Goal: Information Seeking & Learning: Learn about a topic

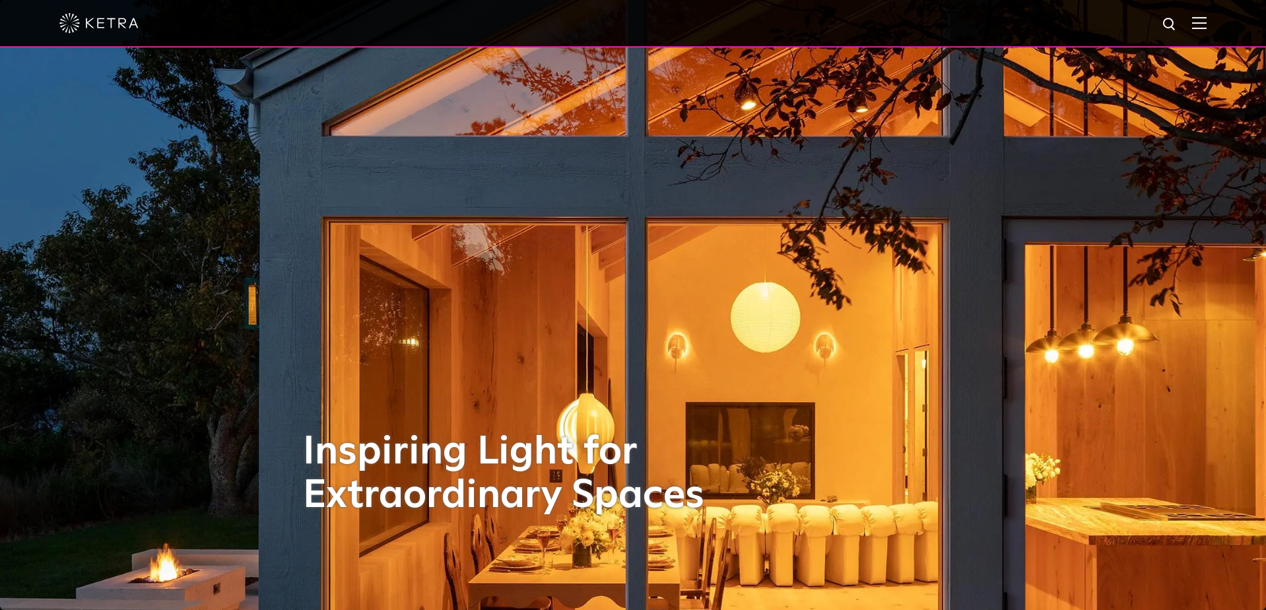
click at [1198, 22] on img at bounding box center [1199, 22] width 15 height 13
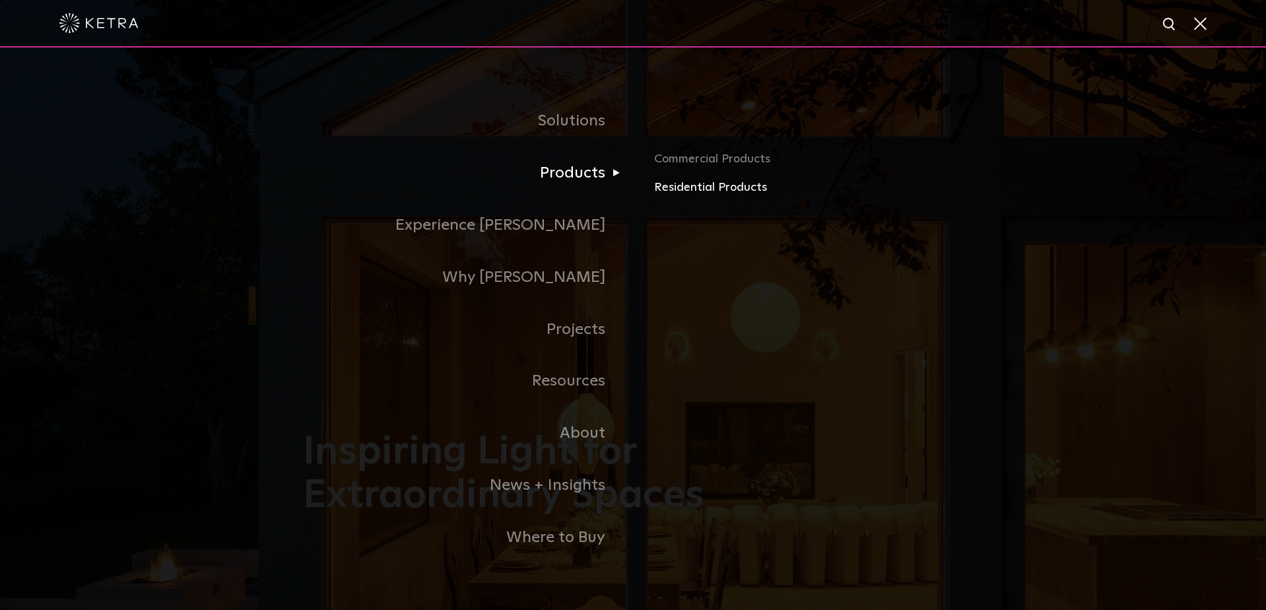
click at [679, 187] on link "Residential Products" at bounding box center [808, 187] width 309 height 19
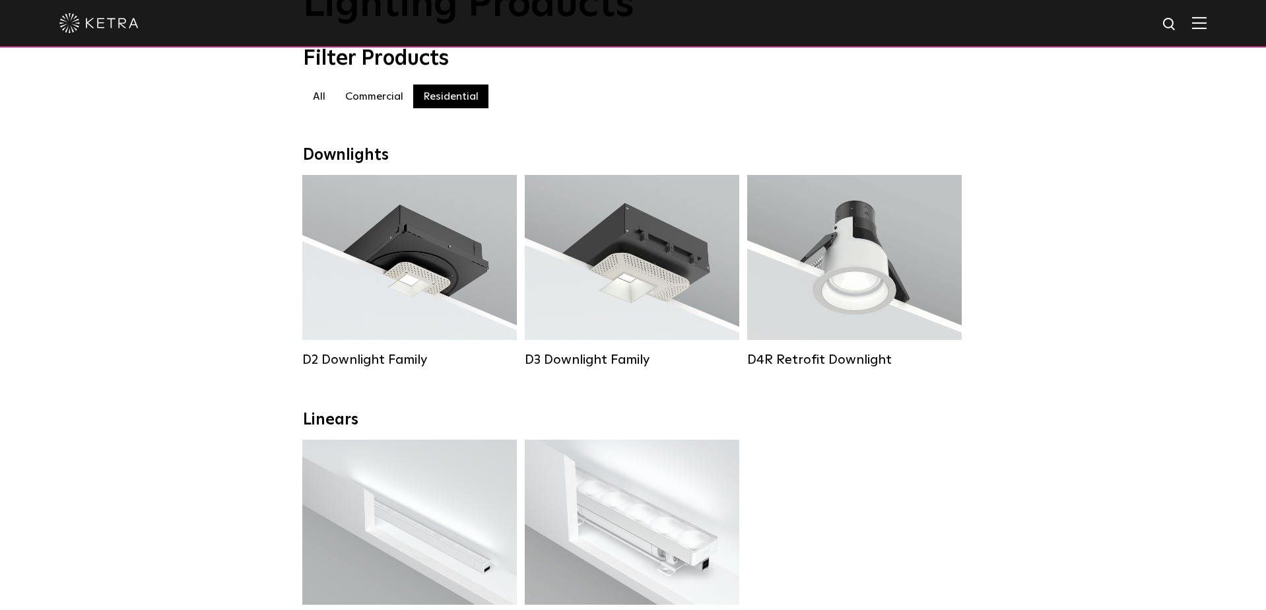
scroll to position [207, 0]
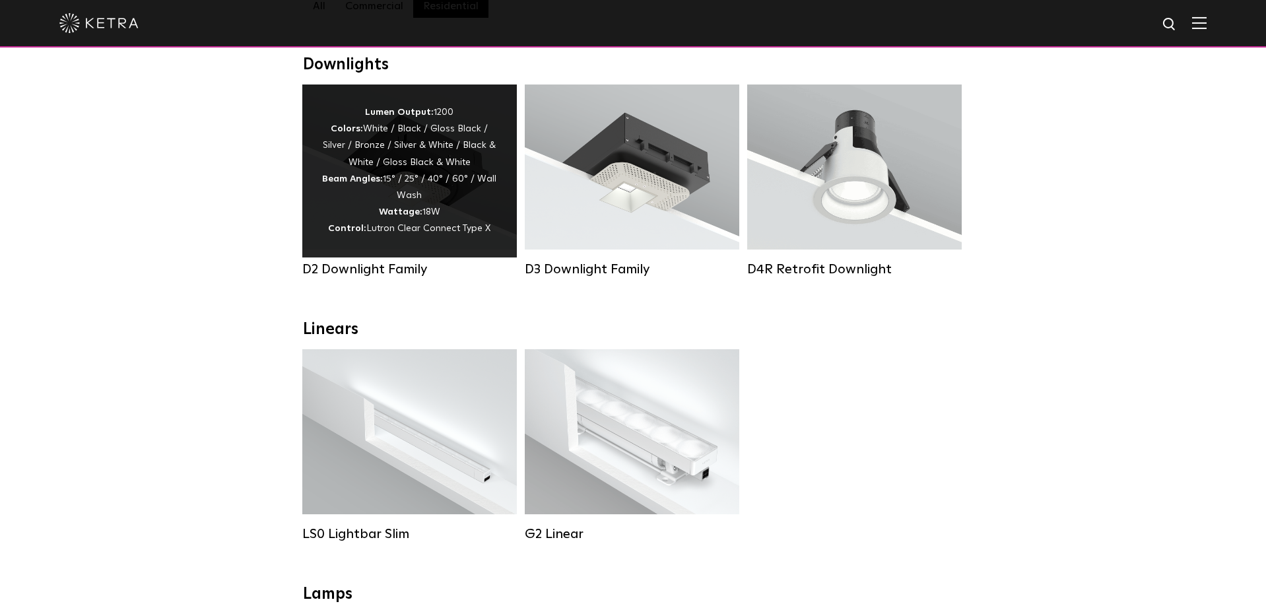
click at [455, 198] on div "Lumen Output: 1200 Colors: White / Black / Gloss Black / Silver / Bronze / Silv…" at bounding box center [409, 170] width 175 height 133
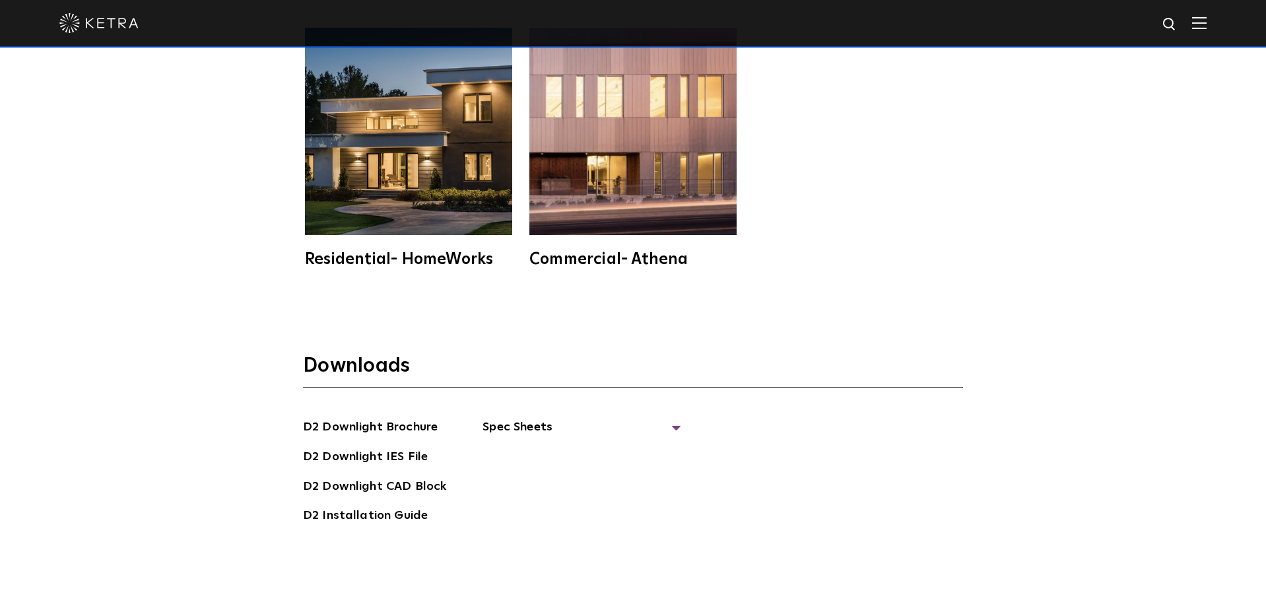
scroll to position [3843, 0]
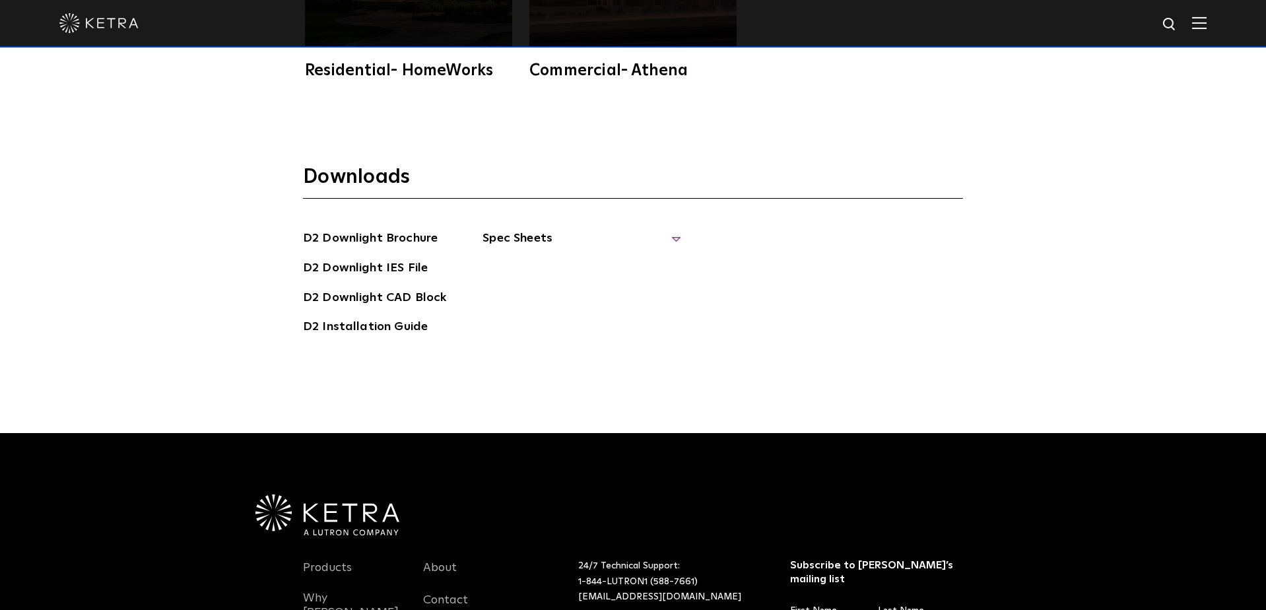
click at [672, 229] on span "Spec Sheets" at bounding box center [581, 243] width 198 height 29
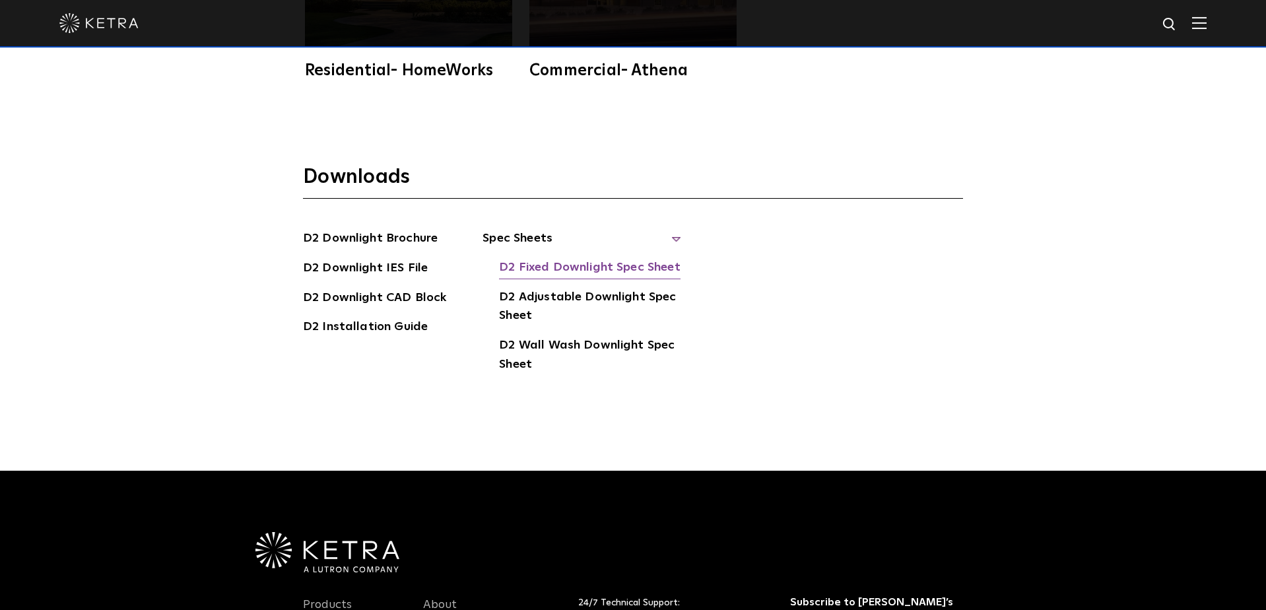
click at [626, 258] on link "D2 Fixed Downlight Spec Sheet" at bounding box center [589, 268] width 181 height 21
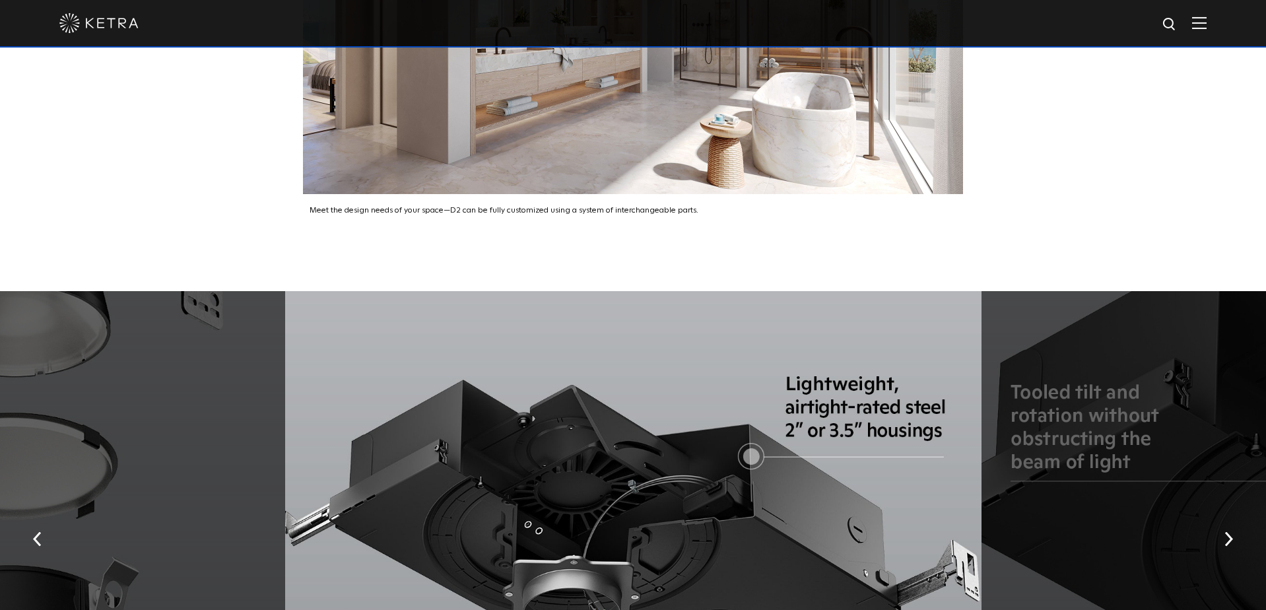
scroll to position [1724, 0]
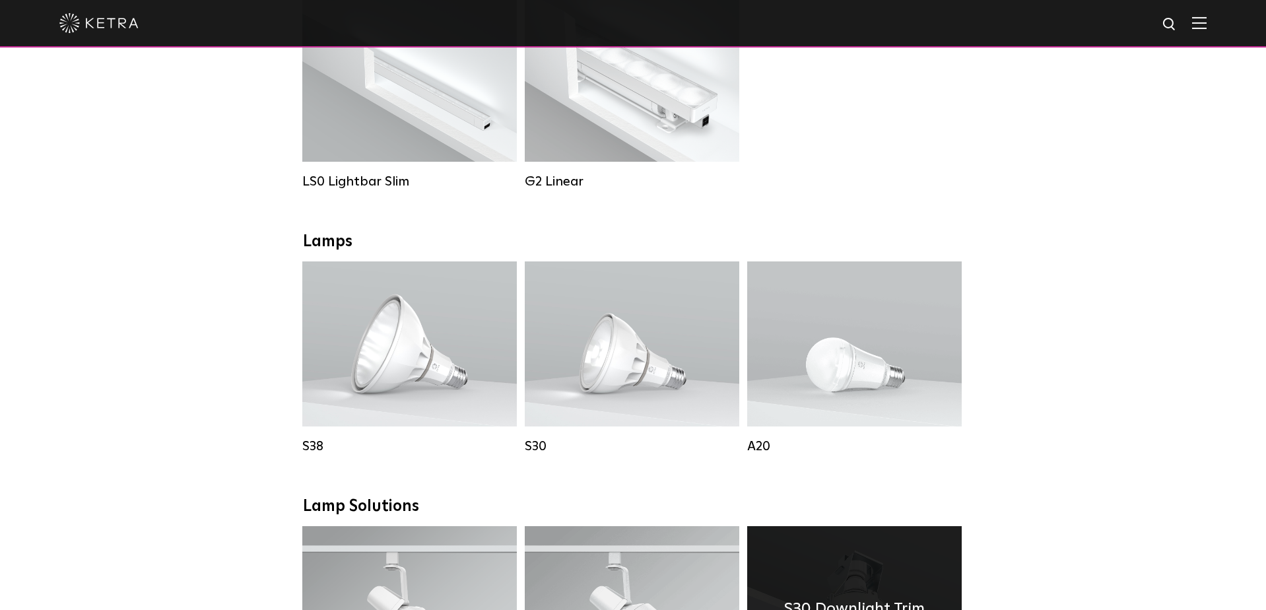
scroll to position [719, 0]
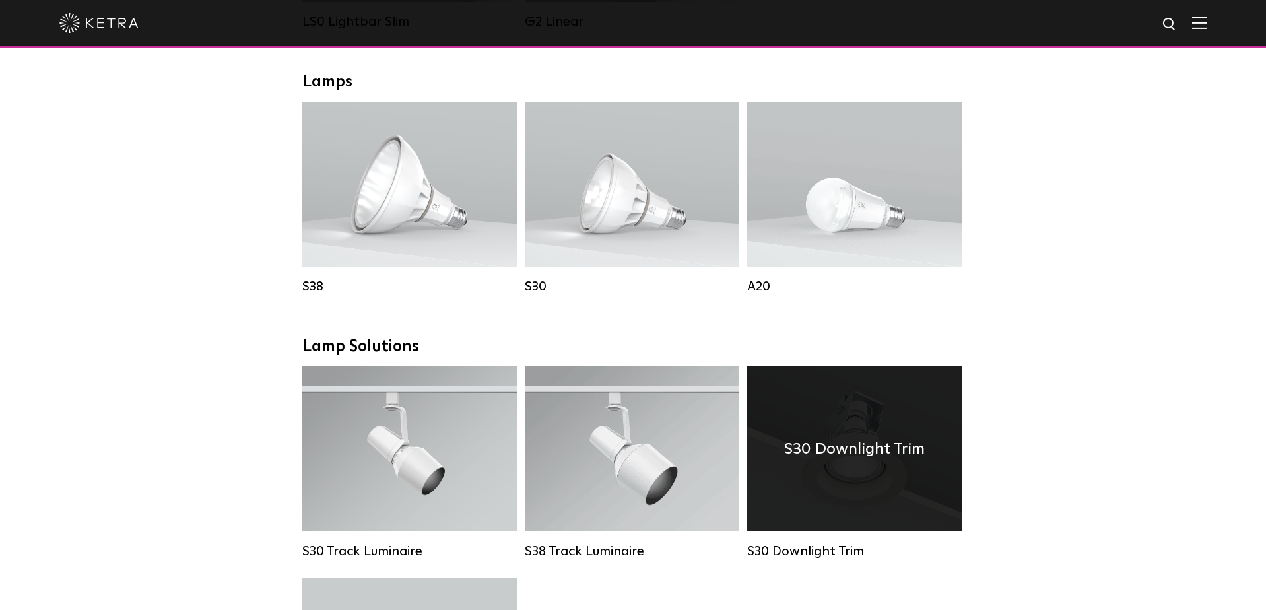
click at [907, 445] on h4 "S30 Downlight Trim" at bounding box center [854, 448] width 141 height 25
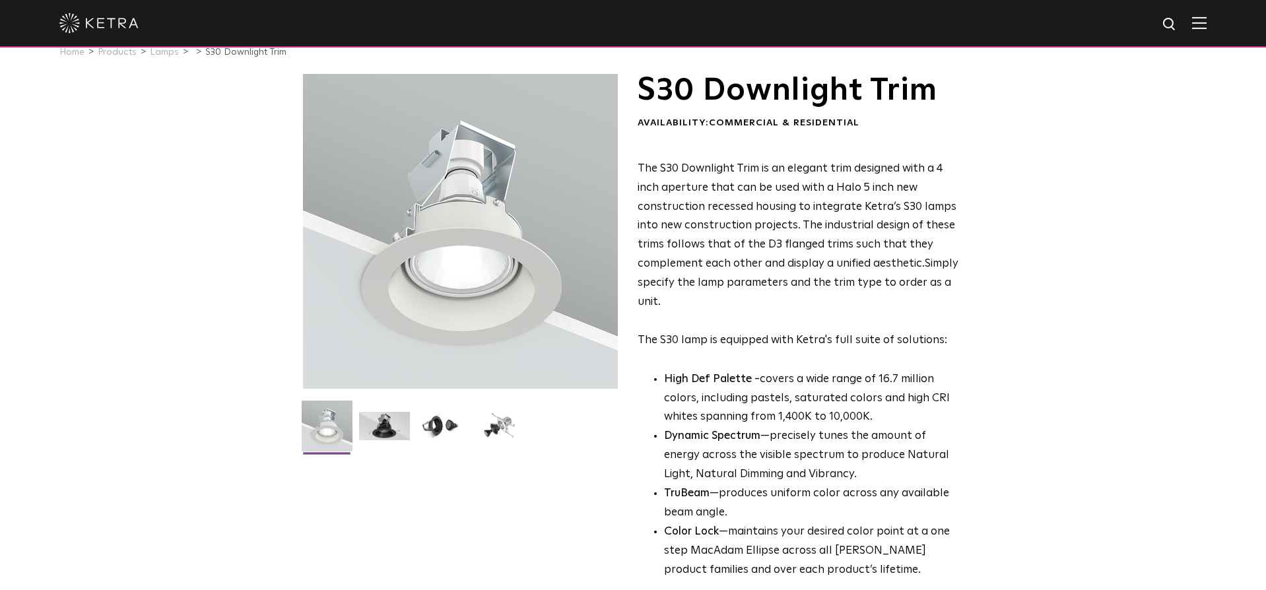
scroll to position [25, 0]
